Goal: Task Accomplishment & Management: Use online tool/utility

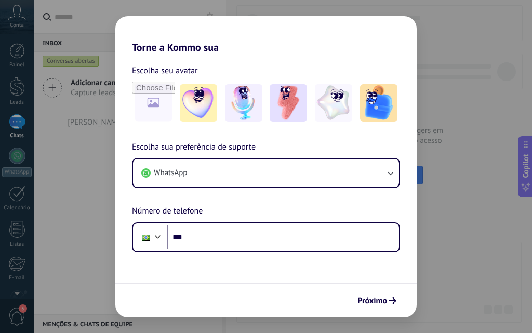
click at [93, 235] on div "Torne a Kommo sua Escolha seu avatar Escolha sua preferência de suporte WhatsAp…" at bounding box center [266, 166] width 532 height 333
click at [72, 158] on div "Torne a Kommo sua Escolha seu avatar Escolha sua preferência de suporte WhatsAp…" at bounding box center [266, 166] width 532 height 333
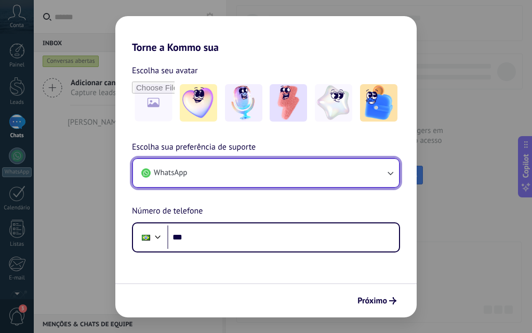
click at [289, 174] on button "WhatsApp" at bounding box center [266, 173] width 266 height 28
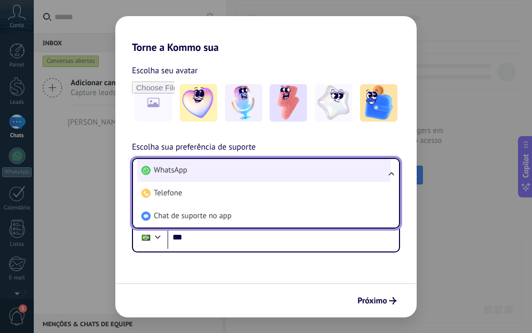
click at [164, 172] on span "WhatsApp" at bounding box center [170, 170] width 33 height 10
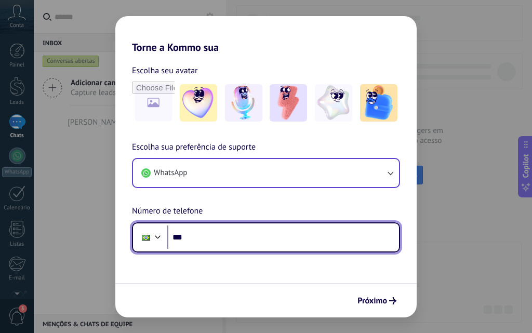
click at [235, 238] on input "***" at bounding box center [283, 238] width 232 height 24
type input "**********"
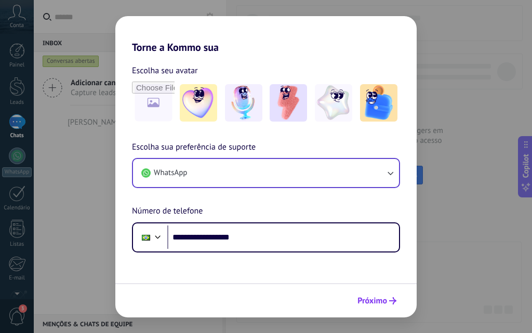
click at [361, 300] on span "Próximo" at bounding box center [373, 300] width 30 height 7
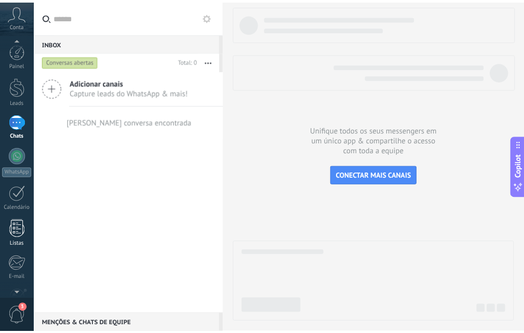
scroll to position [99, 0]
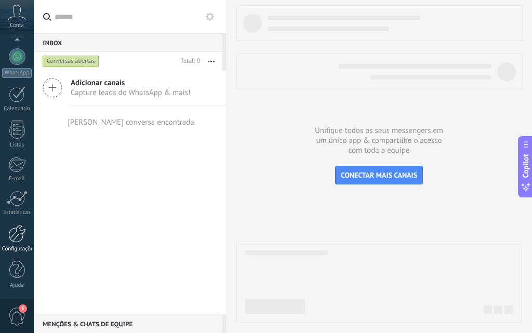
click at [22, 239] on div at bounding box center [17, 234] width 18 height 18
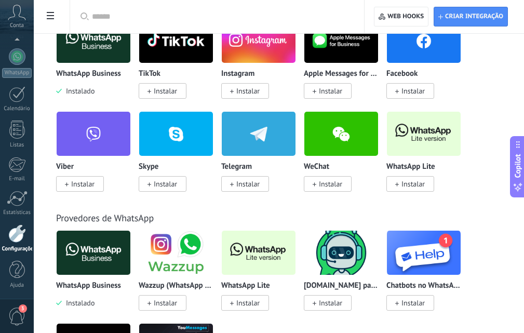
scroll to position [260, 0]
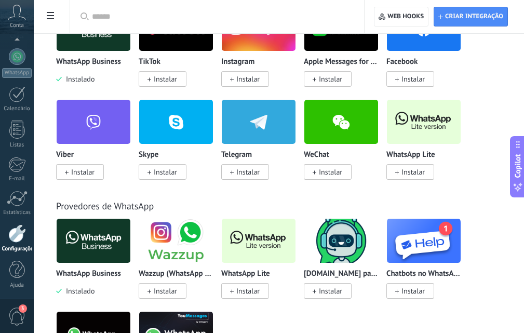
click at [237, 291] on span "Instalar" at bounding box center [248, 290] width 23 height 9
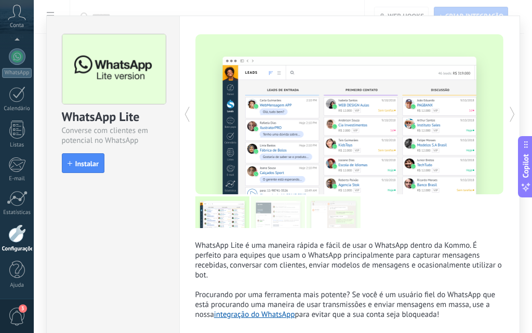
scroll to position [364, 0]
click at [78, 161] on span "Instalar" at bounding box center [86, 163] width 23 height 7
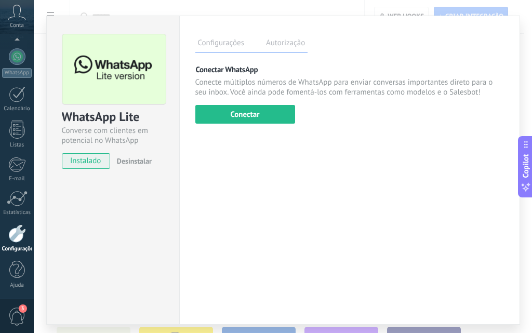
click at [80, 161] on span "instalado" at bounding box center [85, 161] width 47 height 16
click at [233, 111] on button "Conectar" at bounding box center [245, 114] width 100 height 19
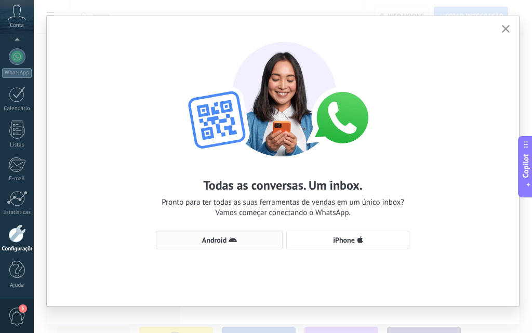
click at [219, 238] on span "Android" at bounding box center [214, 240] width 24 height 7
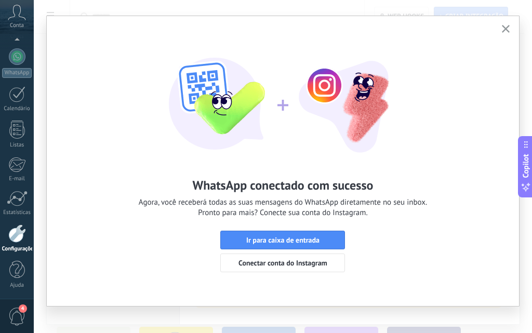
click at [15, 239] on div at bounding box center [17, 234] width 18 height 18
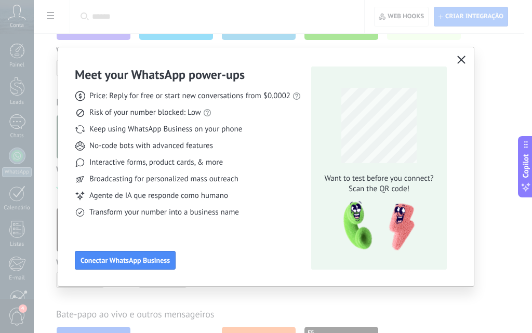
click at [462, 55] on button "button" at bounding box center [462, 60] width 14 height 15
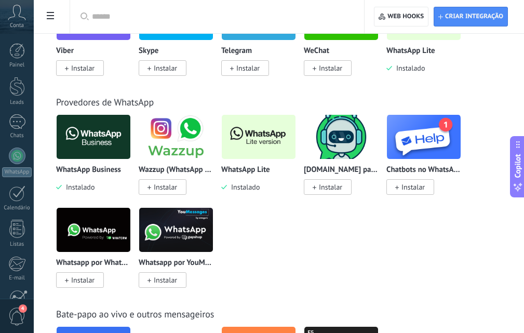
click at [240, 189] on span "Instalado" at bounding box center [243, 186] width 33 height 9
